Goal: Task Accomplishment & Management: Manage account settings

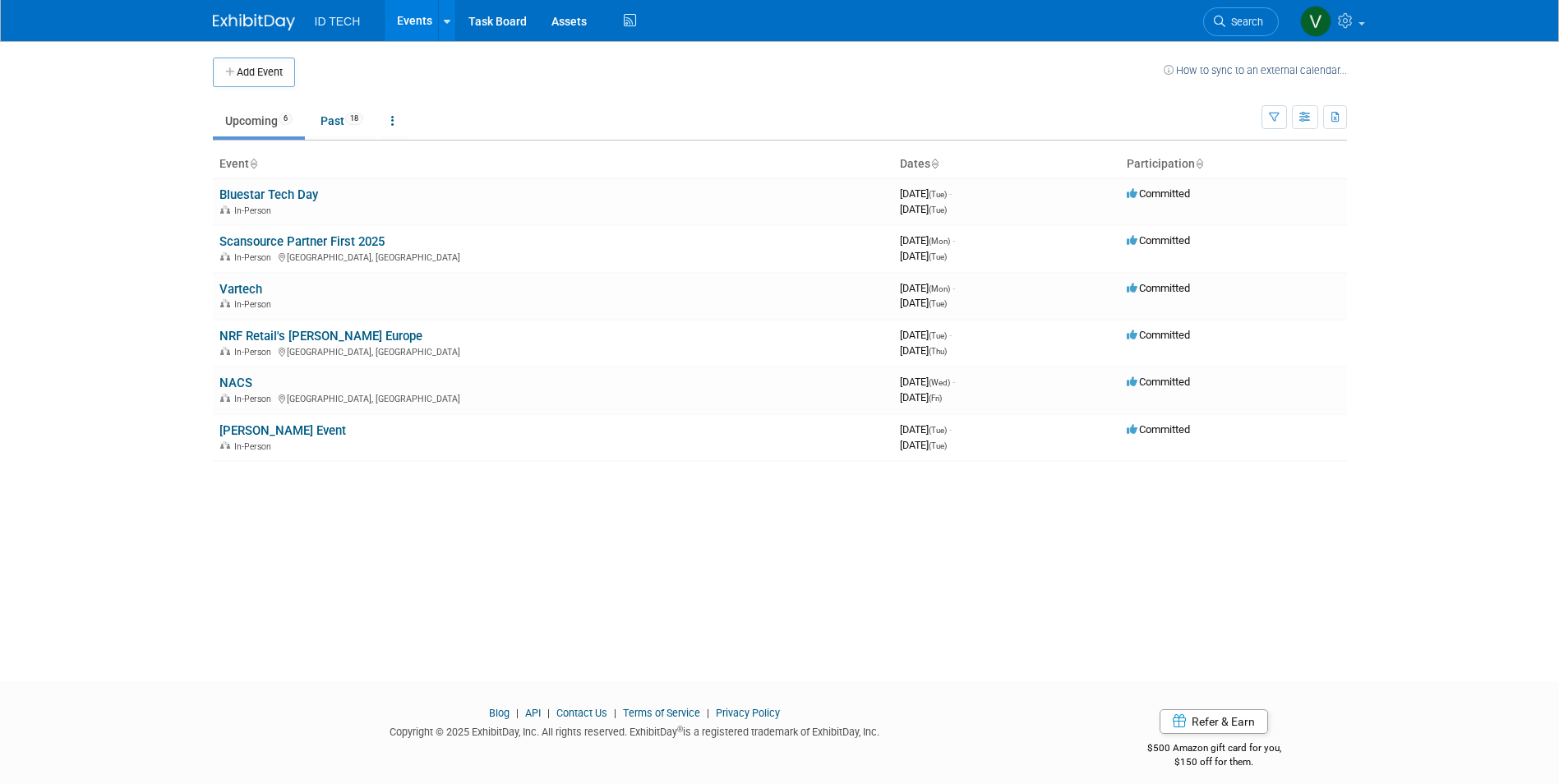
click at [379, 516] on div "Add Event How to sync to an external calendar... New Event Duplicate Event Warn…" at bounding box center [779, 347] width 1159 height 611
click at [331, 109] on link "Past 18" at bounding box center [342, 120] width 67 height 31
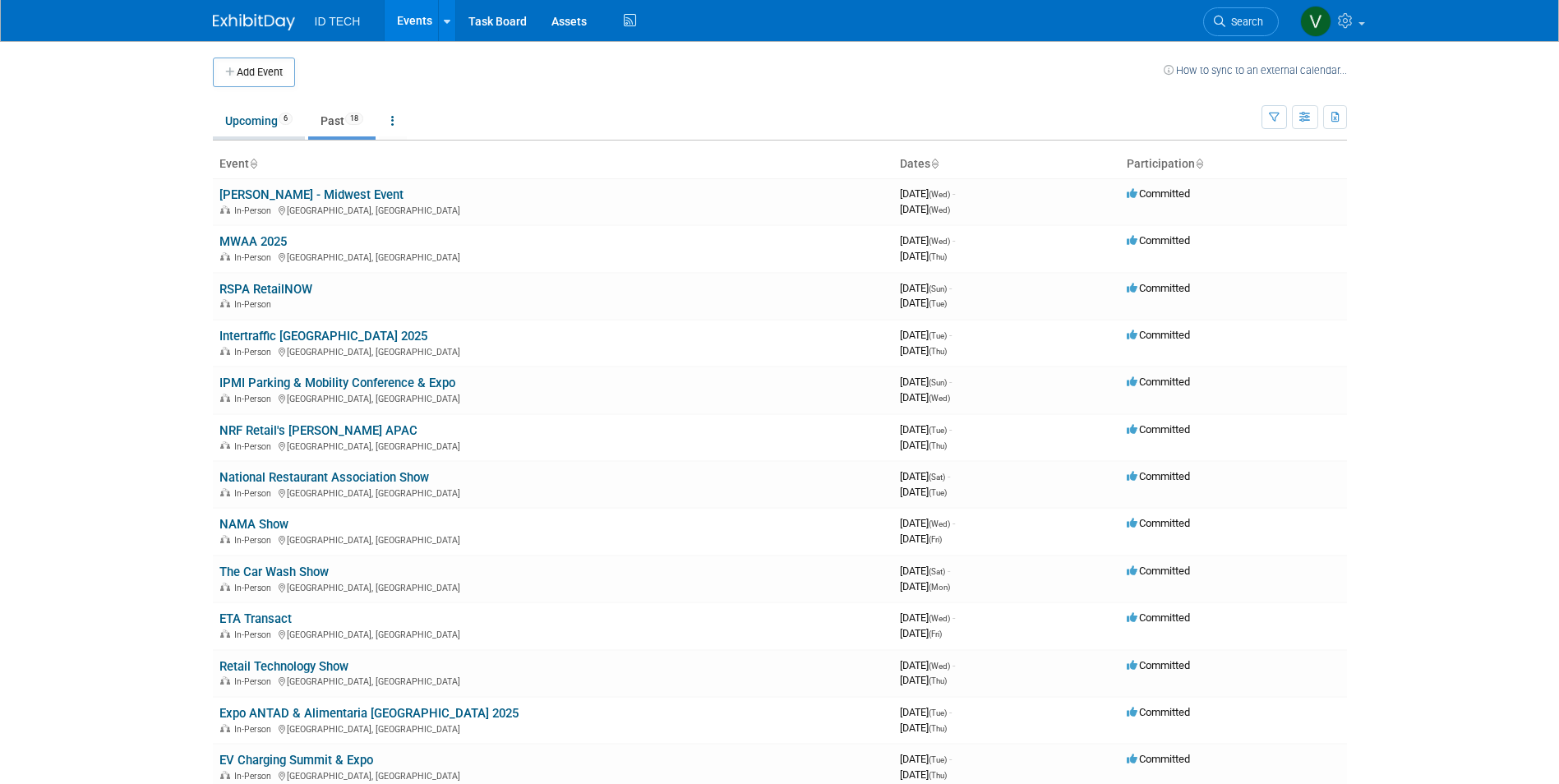
click at [227, 119] on link "Upcoming 6" at bounding box center [258, 120] width 92 height 31
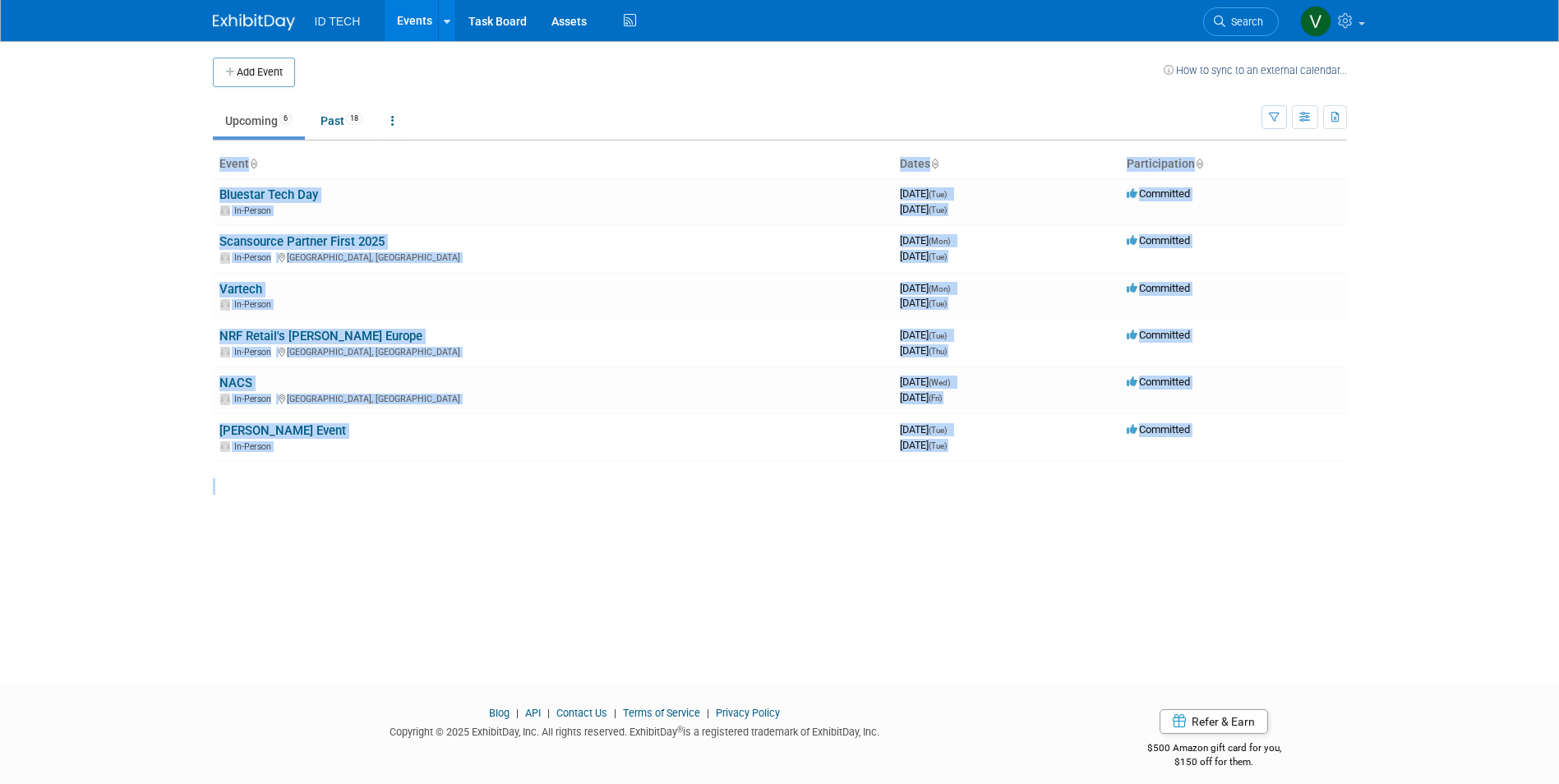
drag, startPoint x: 1313, startPoint y: 544, endPoint x: 125, endPoint y: 188, distance: 1240.2
click at [125, 188] on body "ID TECH Events Add Event Bulk Upload Events Shareable Event Boards Recently Vie…" at bounding box center [779, 392] width 1559 height 784
click at [133, 442] on body "ID TECH Events Add Event Bulk Upload Events Shareable Event Boards Recently Vie…" at bounding box center [779, 392] width 1559 height 784
